Goal: Transaction & Acquisition: Download file/media

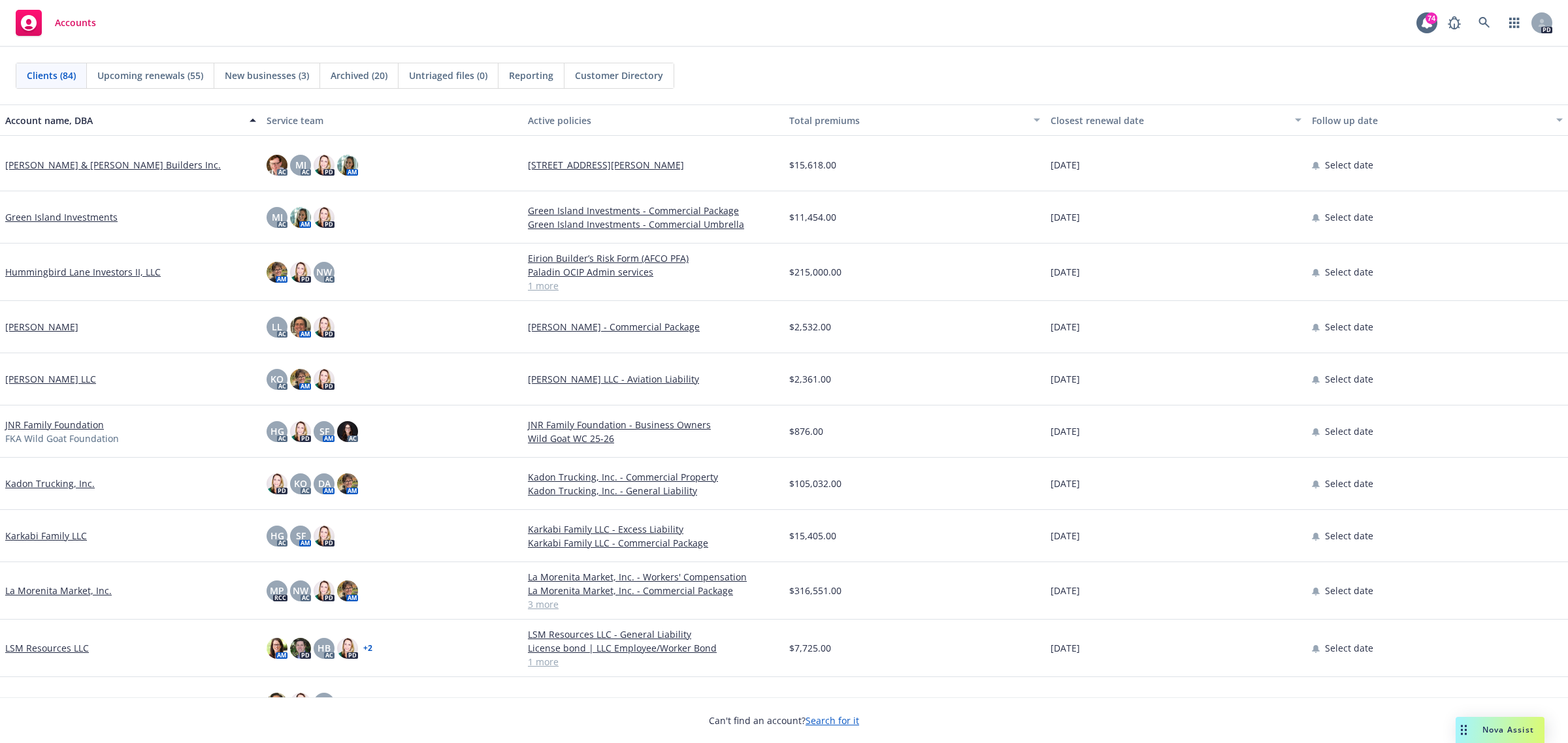
scroll to position [2368, 0]
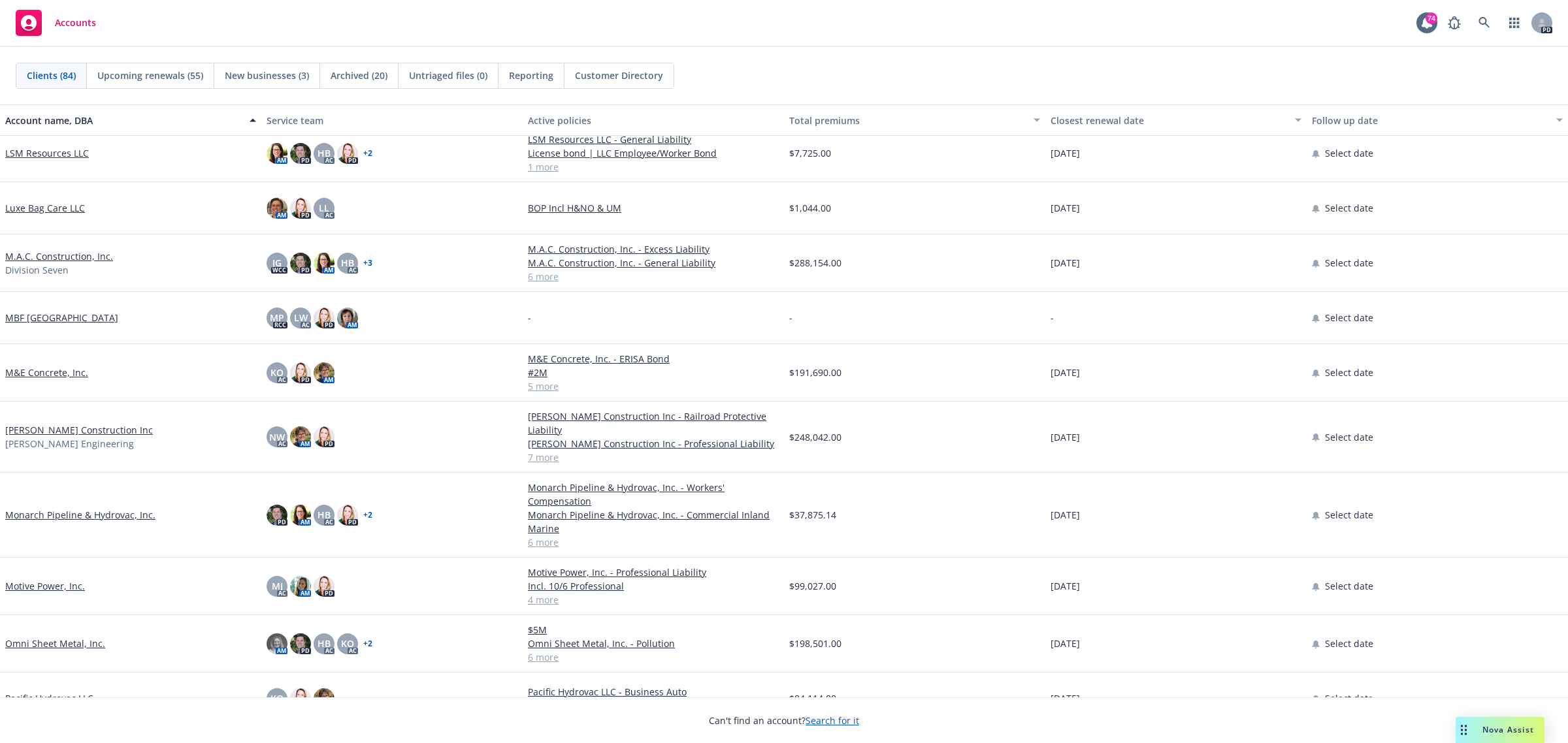
click at [29, 585] on link "Motive Power, Inc." at bounding box center [44, 586] width 79 height 14
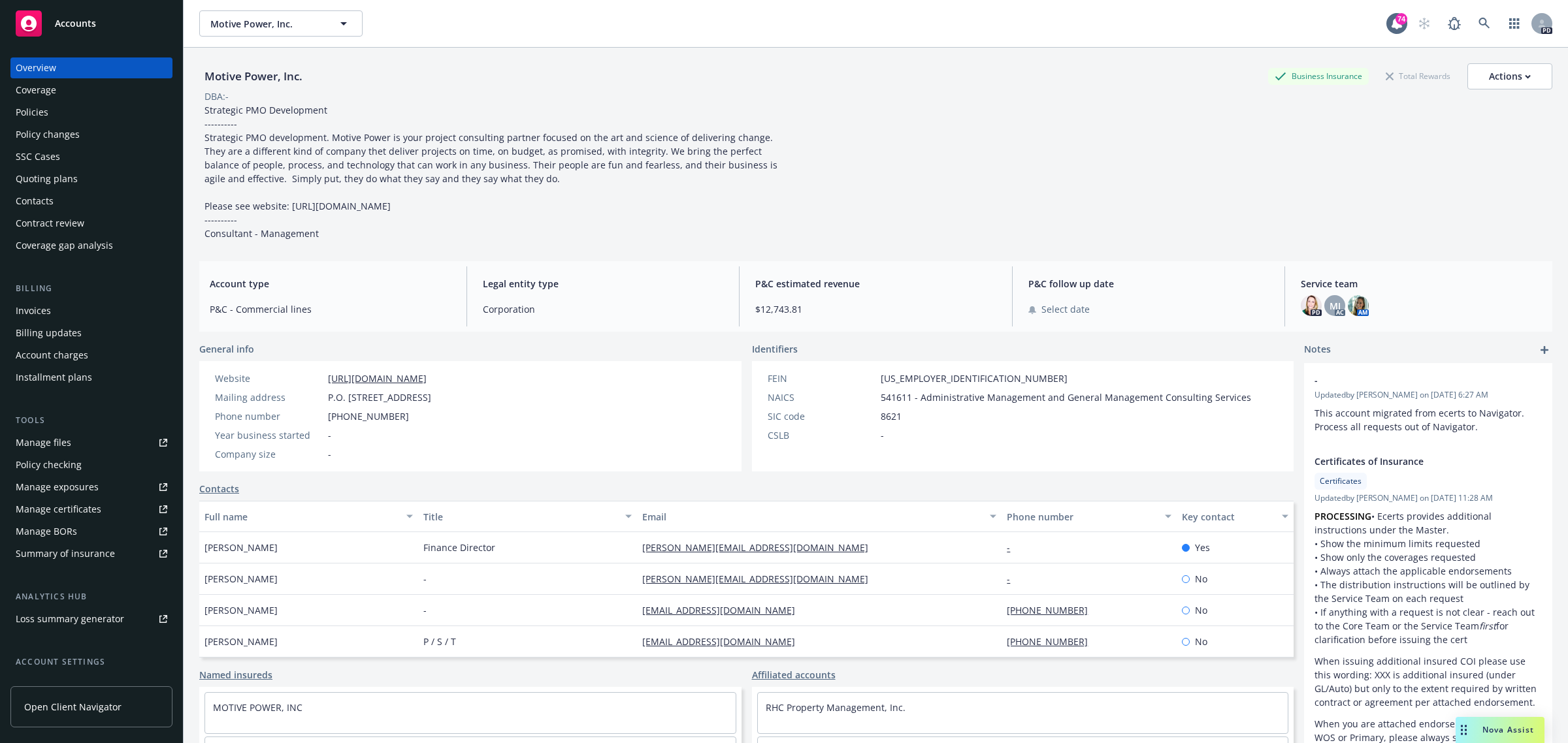
click at [30, 112] on div "Policies" at bounding box center [32, 112] width 33 height 21
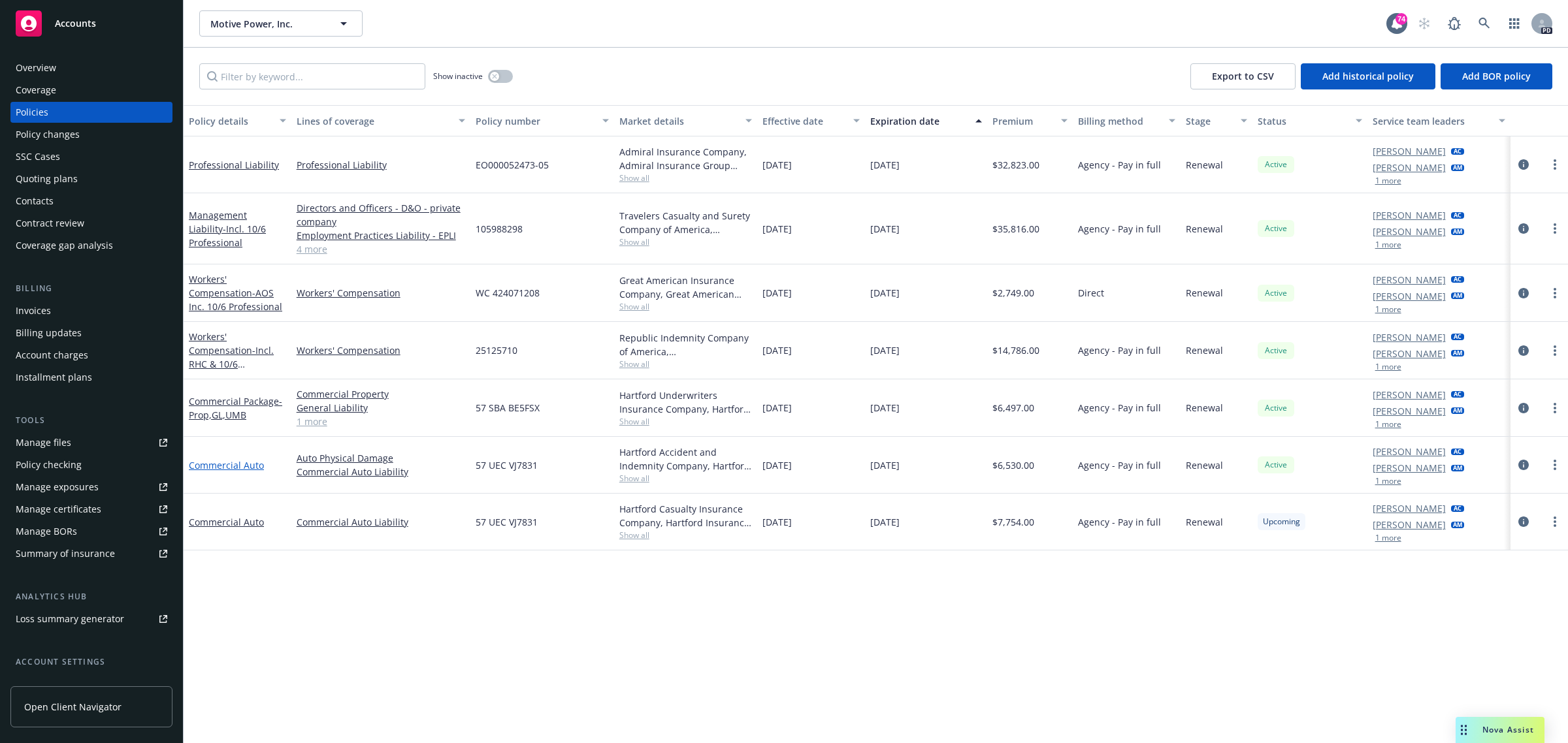
click at [227, 466] on link "Commercial Auto" at bounding box center [226, 465] width 75 height 12
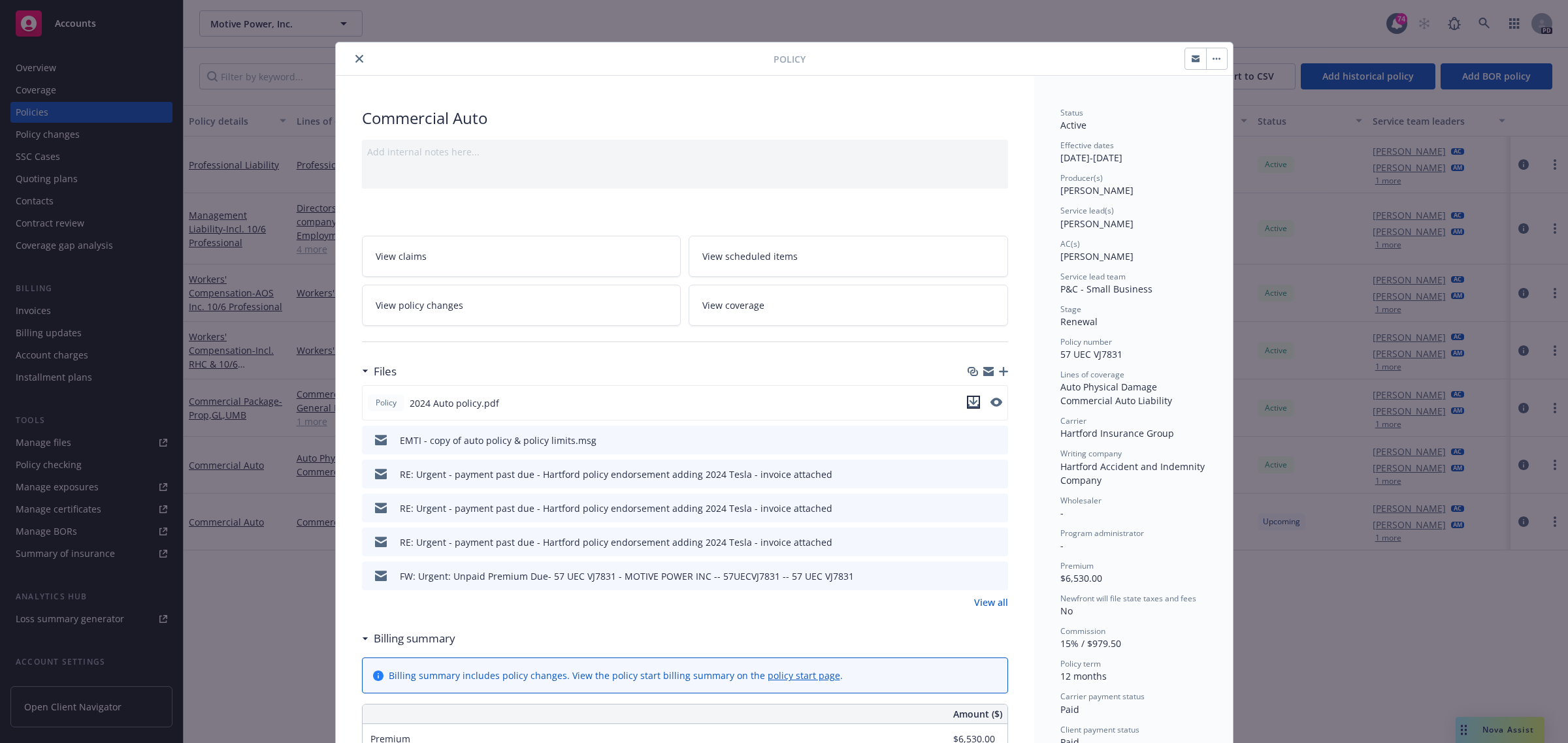
click at [969, 402] on icon "download file" at bounding box center [973, 401] width 8 height 8
click at [356, 57] on icon "close" at bounding box center [360, 59] width 8 height 8
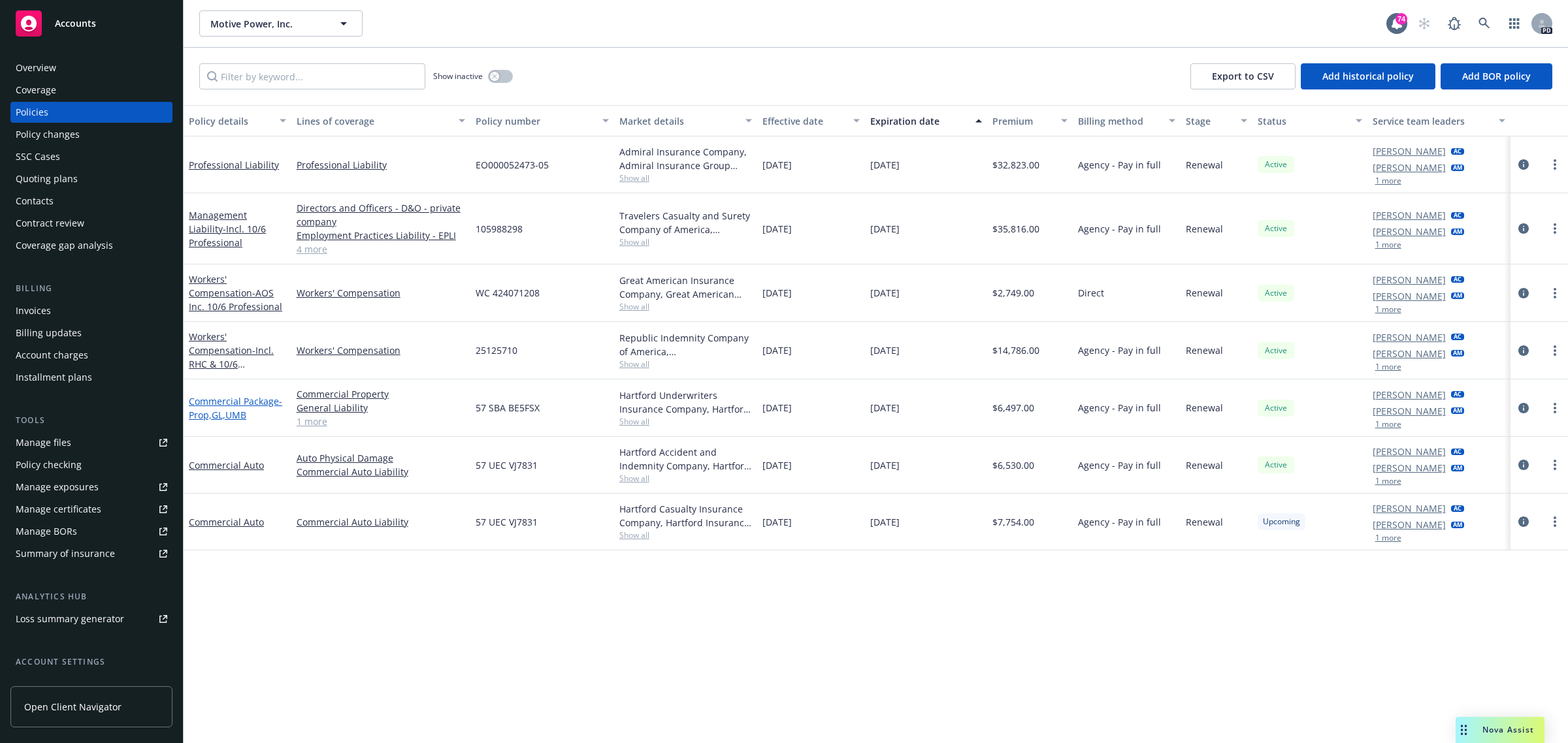
click at [230, 399] on link "Commercial Package - Prop,GL,UMB" at bounding box center [235, 408] width 93 height 26
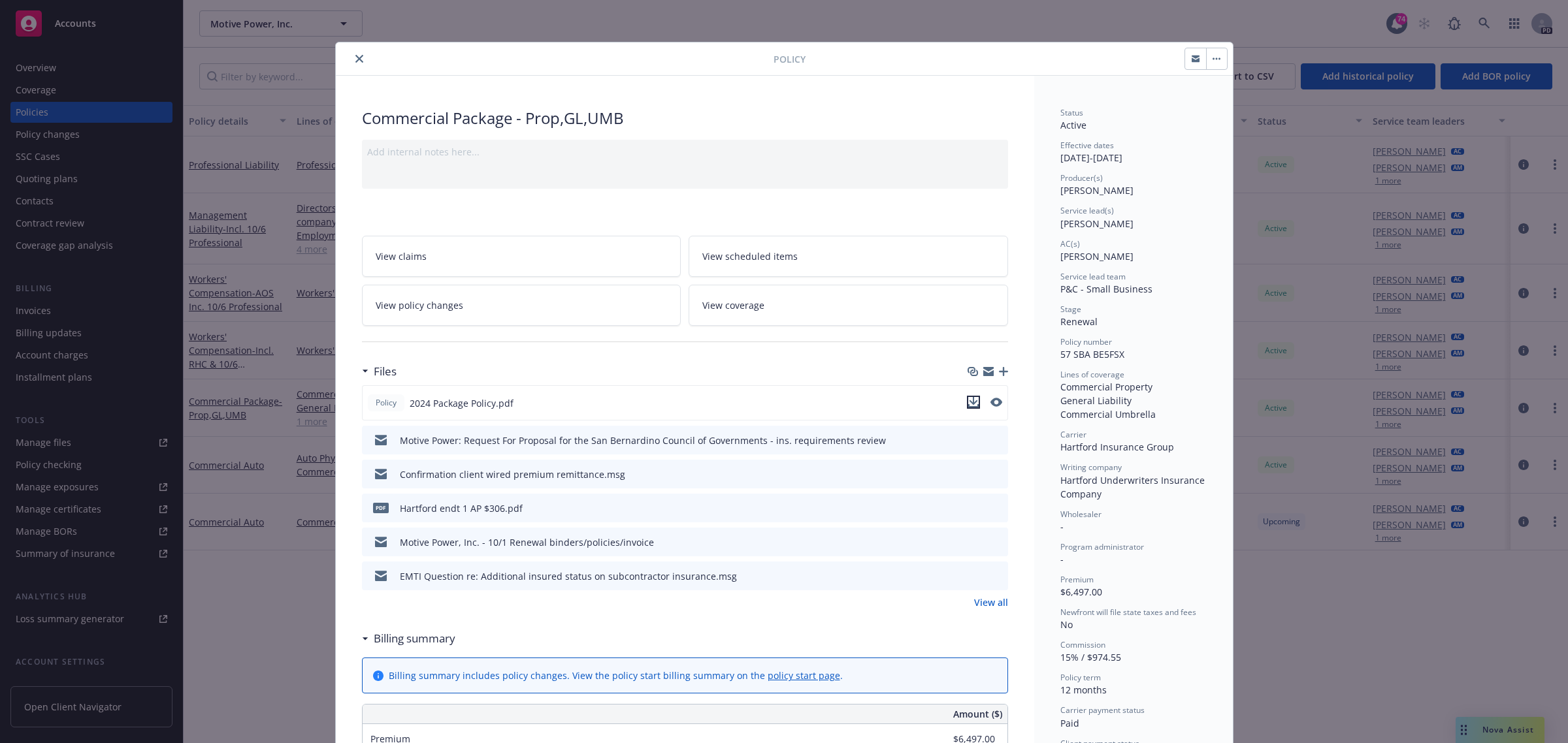
click at [968, 401] on icon "download file" at bounding box center [973, 402] width 11 height 11
click at [969, 507] on icon "download file" at bounding box center [974, 507] width 11 height 11
click at [356, 57] on icon "close" at bounding box center [360, 59] width 8 height 8
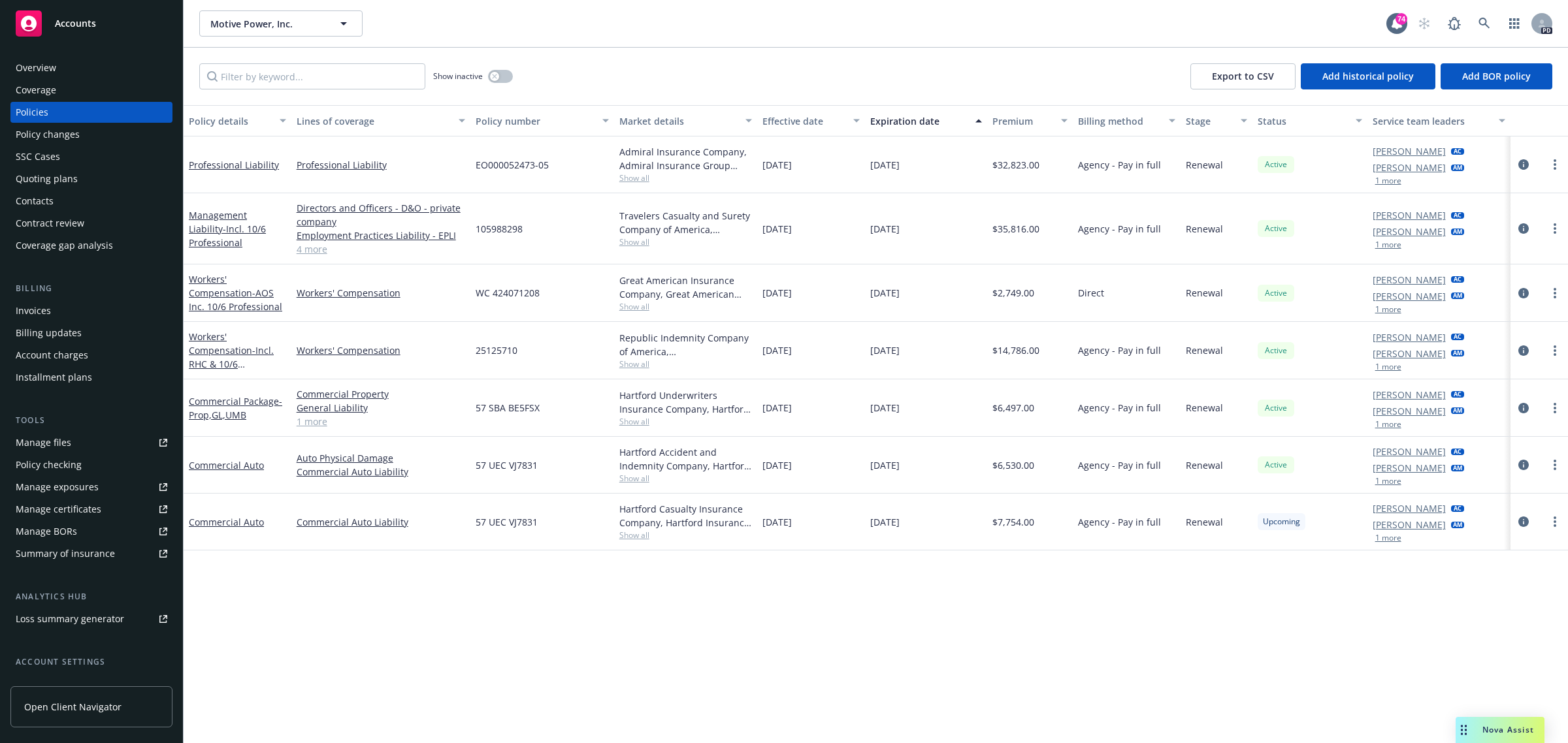
click at [79, 18] on span "Accounts" at bounding box center [75, 23] width 41 height 11
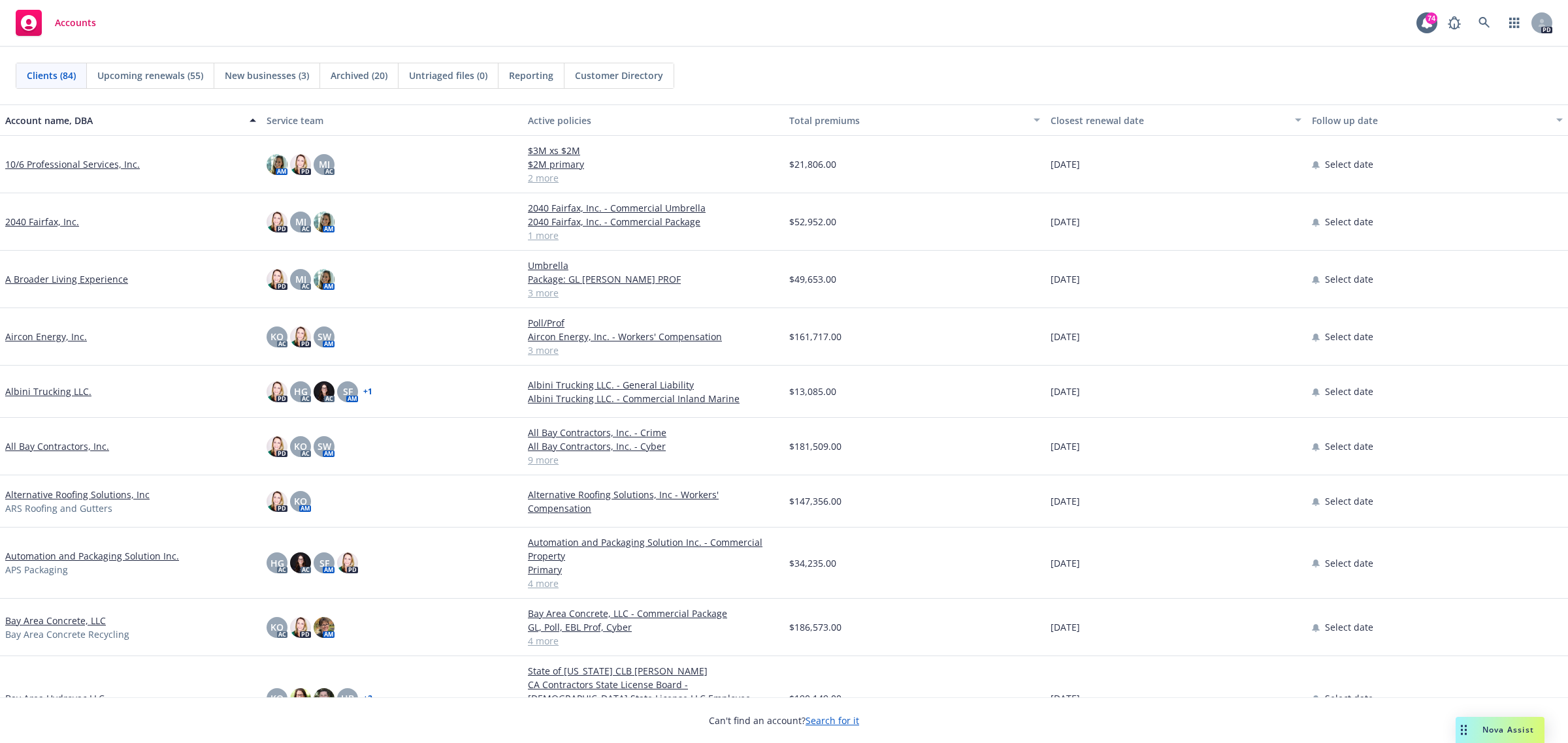
click at [92, 169] on link "10/6 Professional Services, Inc." at bounding box center [72, 164] width 134 height 14
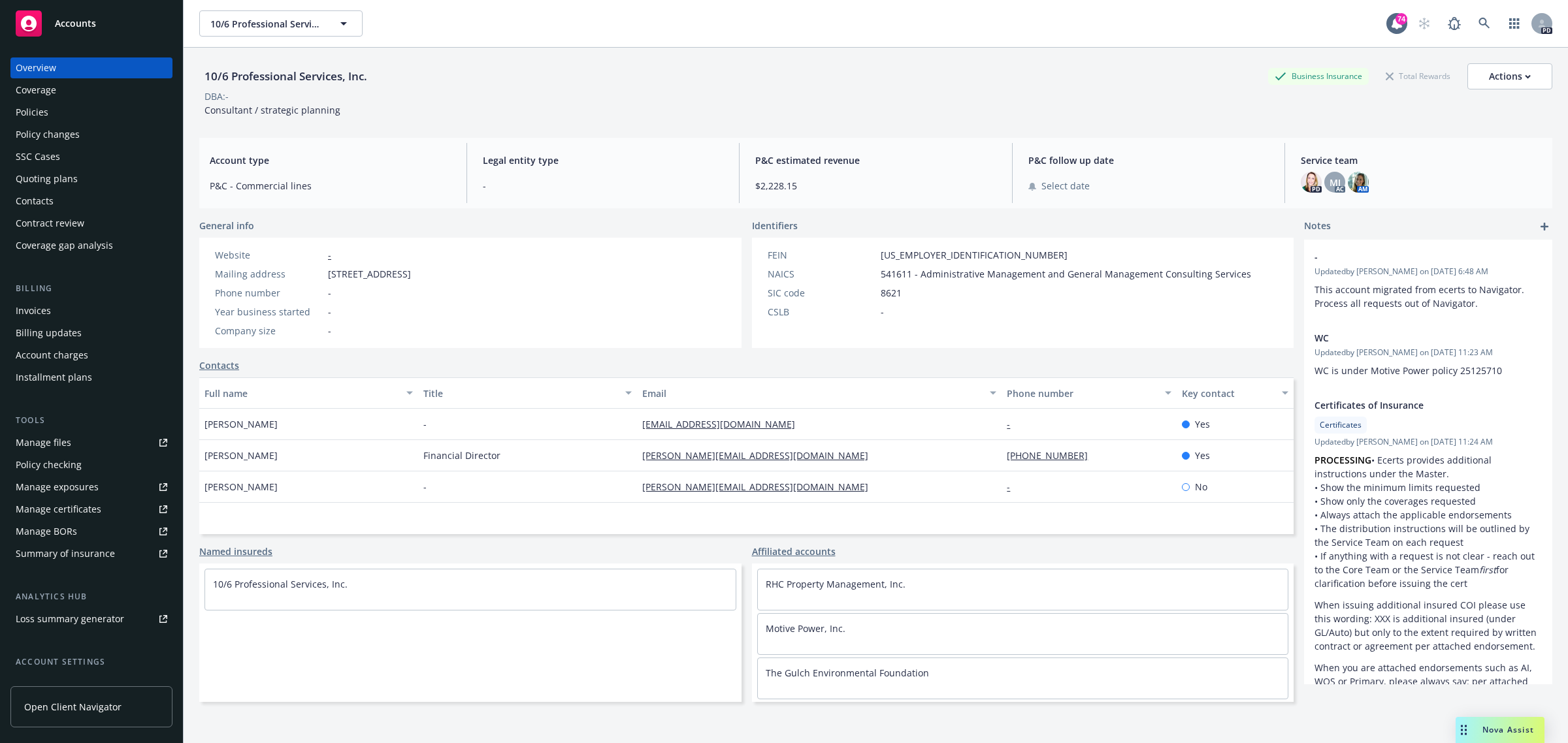
click at [31, 108] on div "Policies" at bounding box center [32, 112] width 33 height 21
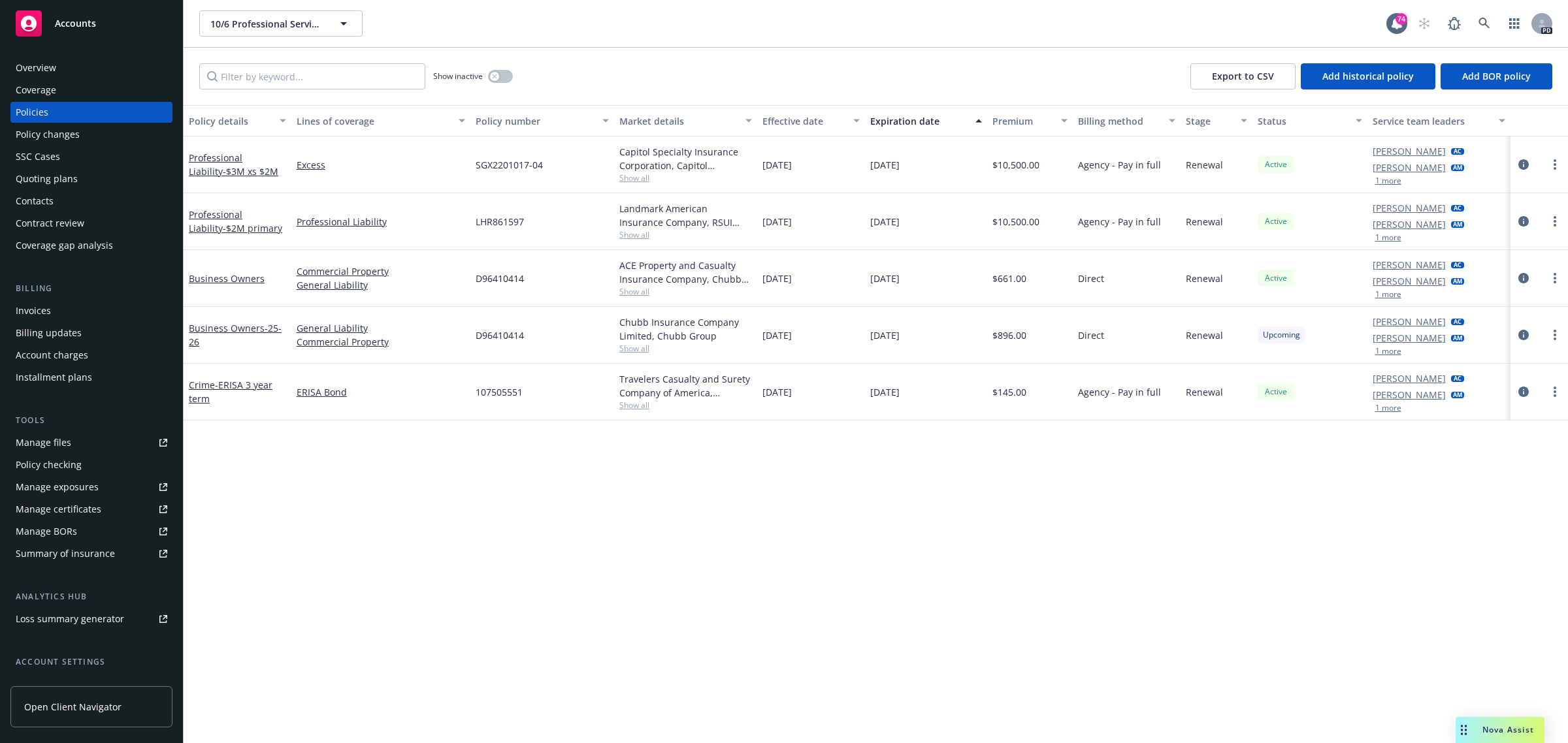
click at [830, 166] on div "[DATE]" at bounding box center [811, 165] width 108 height 57
